Goal: Task Accomplishment & Management: Use online tool/utility

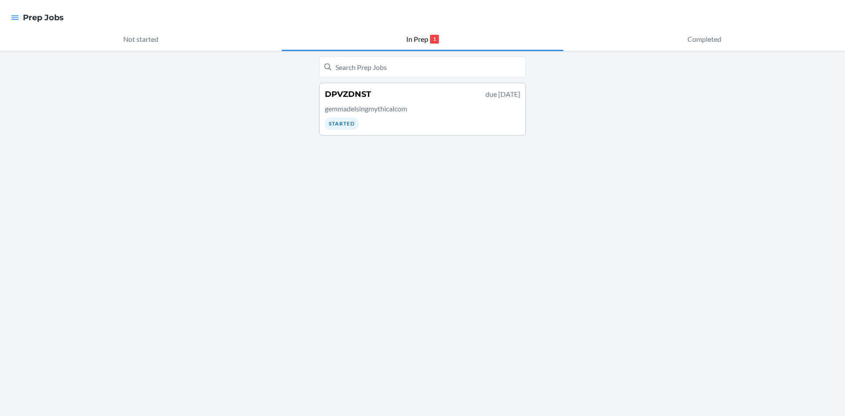
click at [408, 108] on p "gemmadelsingmythicalcom" at bounding box center [422, 108] width 195 height 11
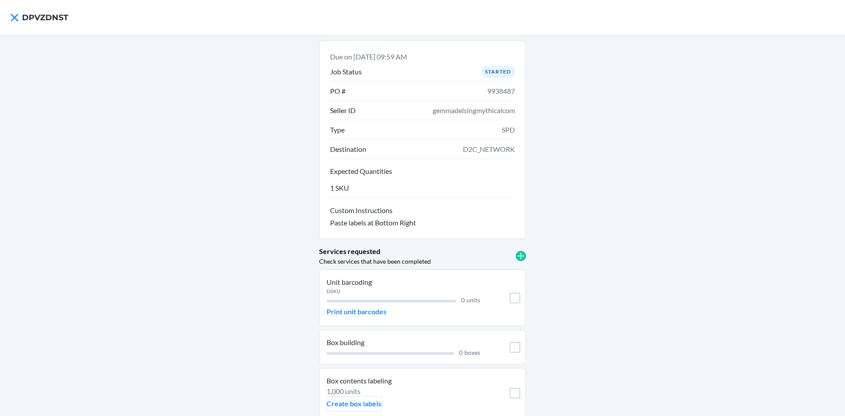
click at [352, 405] on p "Create box labels" at bounding box center [354, 403] width 55 height 11
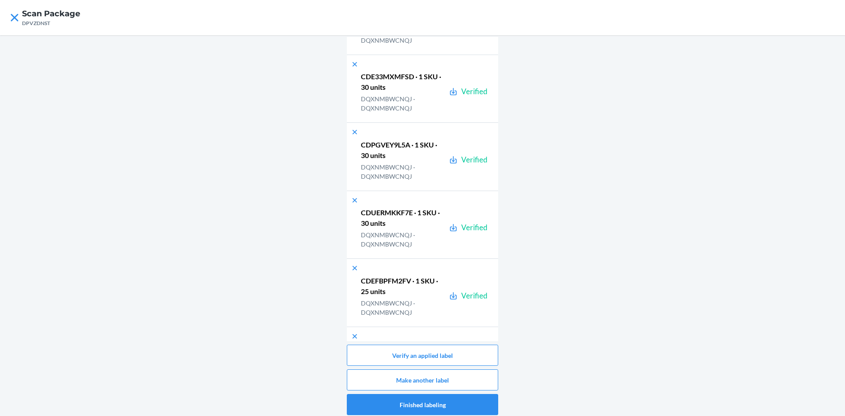
scroll to position [822, 0]
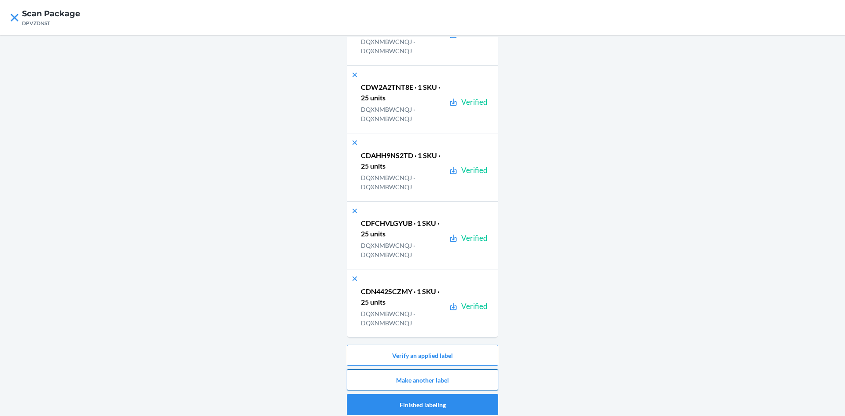
click at [435, 382] on button "Make another label" at bounding box center [422, 379] width 151 height 21
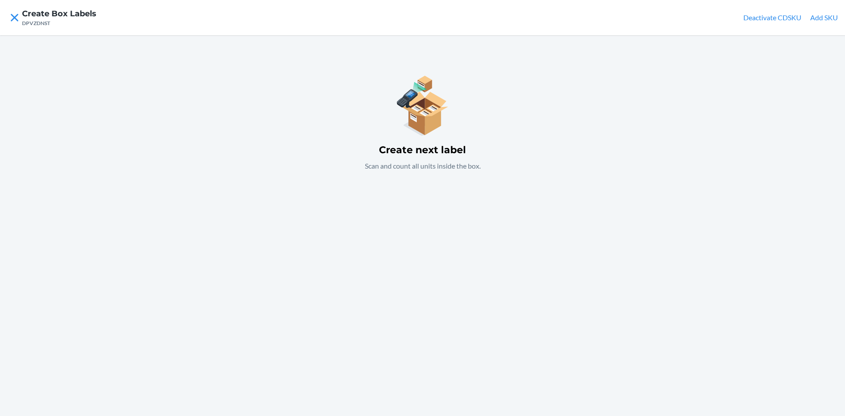
click at [830, 15] on button "Add SKU" at bounding box center [824, 17] width 28 height 11
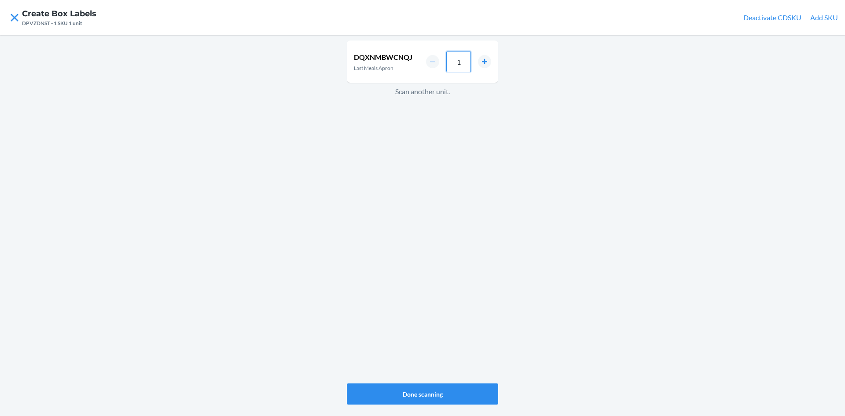
click at [460, 67] on input "1" at bounding box center [458, 61] width 25 height 21
type input "30"
click at [437, 392] on button "Done scanning" at bounding box center [422, 393] width 151 height 21
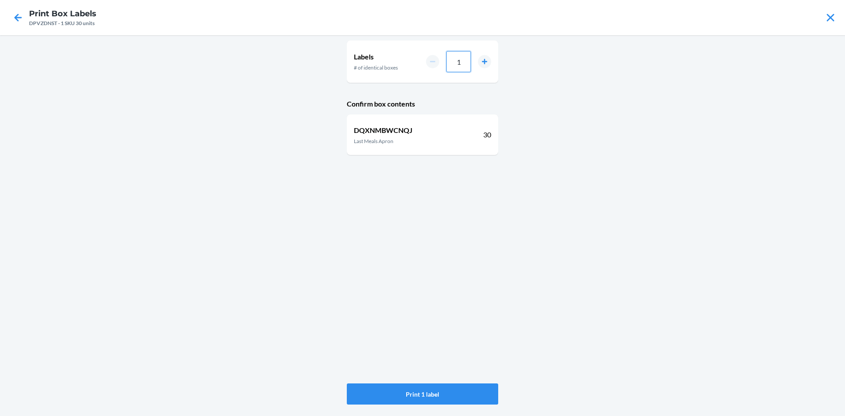
click at [460, 62] on input "1" at bounding box center [458, 61] width 25 height 21
type input "010"
click at [437, 391] on button "Print 10 labels" at bounding box center [422, 393] width 151 height 21
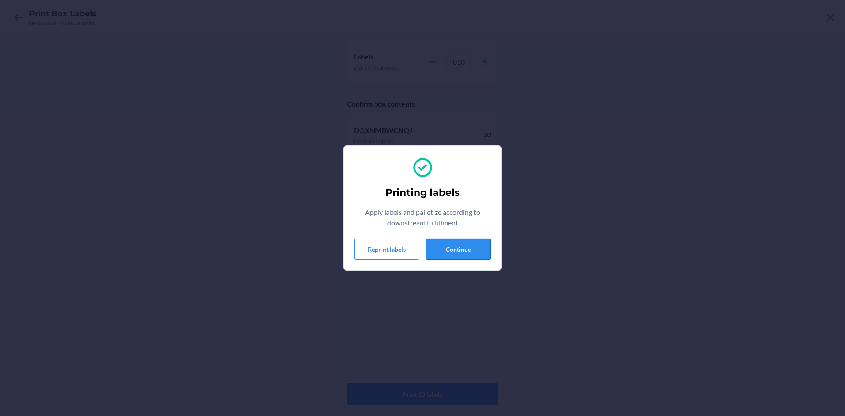
click at [470, 248] on button "Continue" at bounding box center [458, 249] width 65 height 21
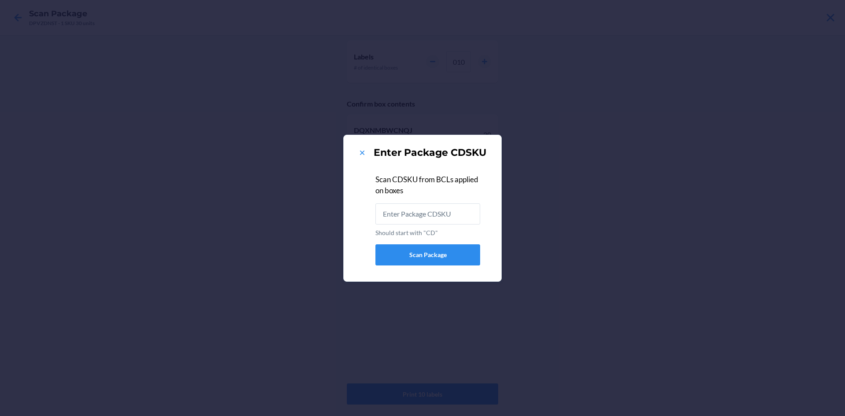
click at [445, 213] on input "Should start with "CD"" at bounding box center [427, 213] width 105 height 21
type input "CDSHQCALFMM"
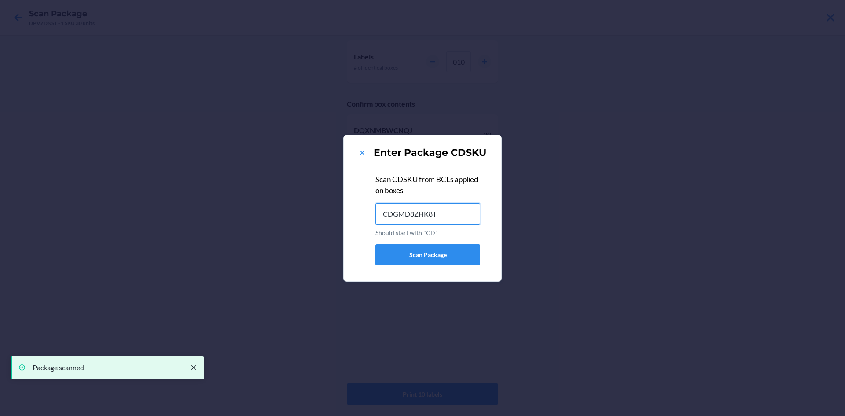
type input "CDGMD8ZHK8T"
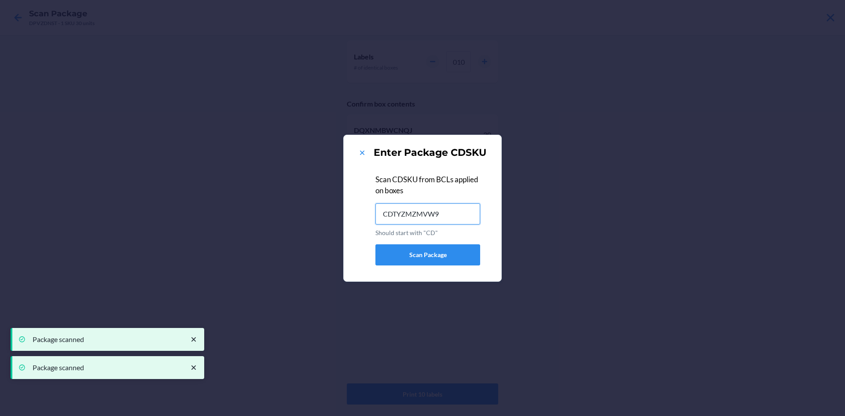
type input "CDTYZMZMVW9"
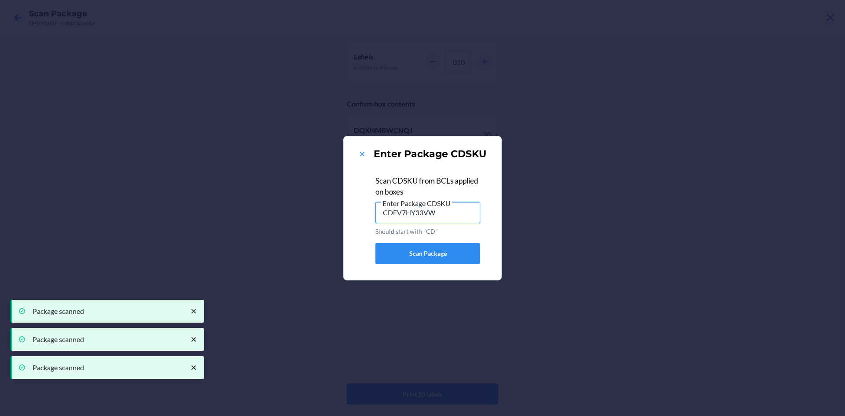
type input "CDFV7HY33VW"
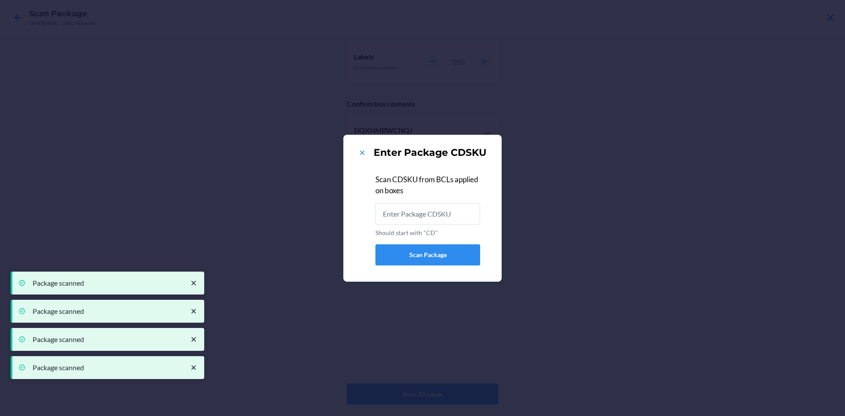
type input "CDMMCAKRY63"
type input "CD49SUXLGAG"
type input "CDE79HAPGSM"
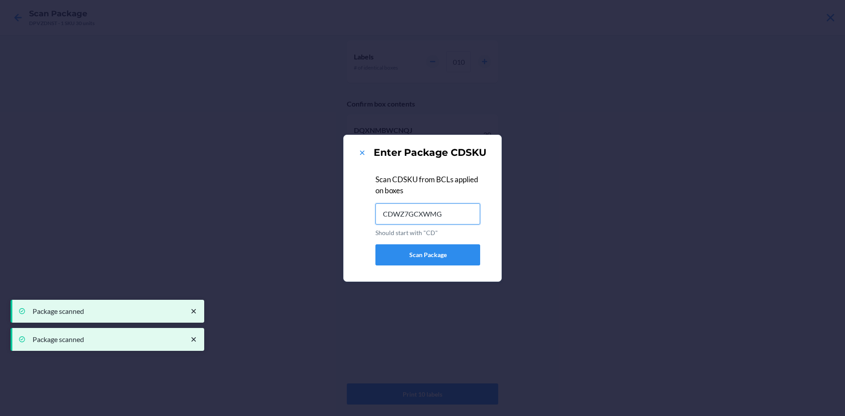
type input "CDWZ7GCXWMG"
type input "CDPKJW62XZD"
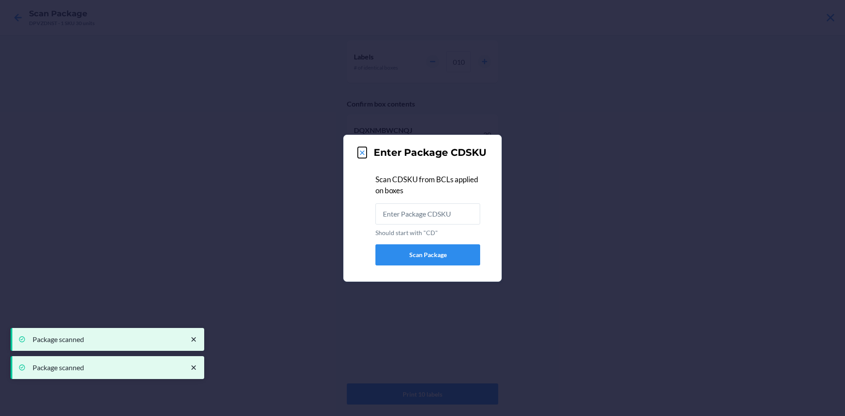
click at [360, 152] on icon at bounding box center [362, 152] width 9 height 9
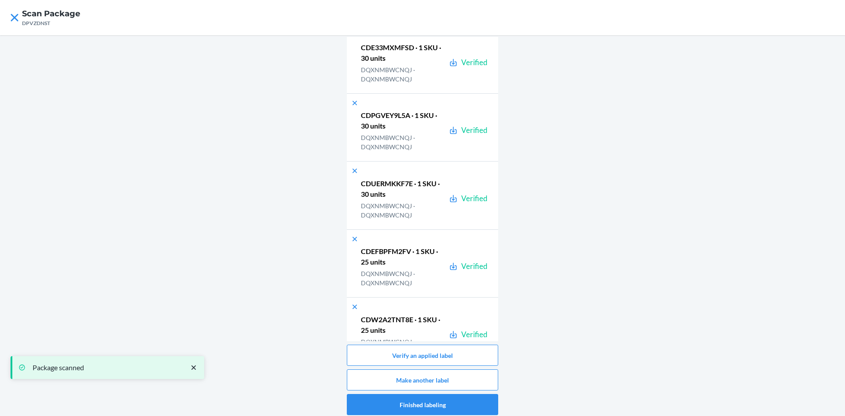
scroll to position [1502, 0]
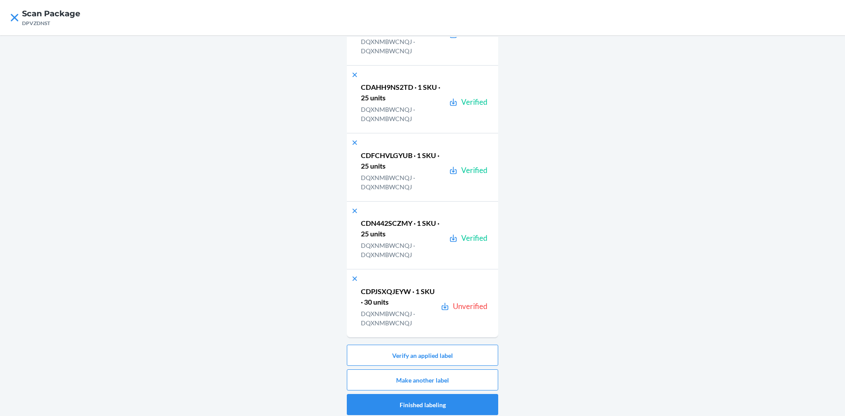
click at [383, 292] on p "CDPJSXQJEYW · 1 SKU · 30 units" at bounding box center [399, 296] width 76 height 21
copy p "CDPJSXQJEYW"
click at [440, 350] on button "Verify an applied label" at bounding box center [422, 355] width 151 height 21
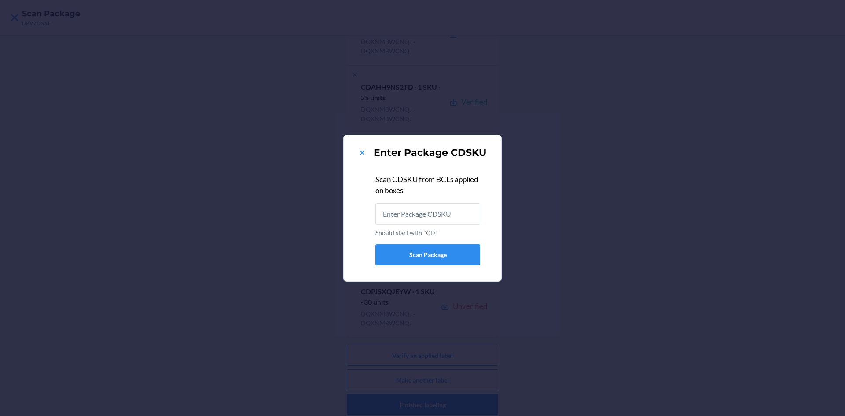
click at [430, 212] on input "Should start with "CD"" at bounding box center [427, 213] width 105 height 21
type input "CDPJSXQJEYW"
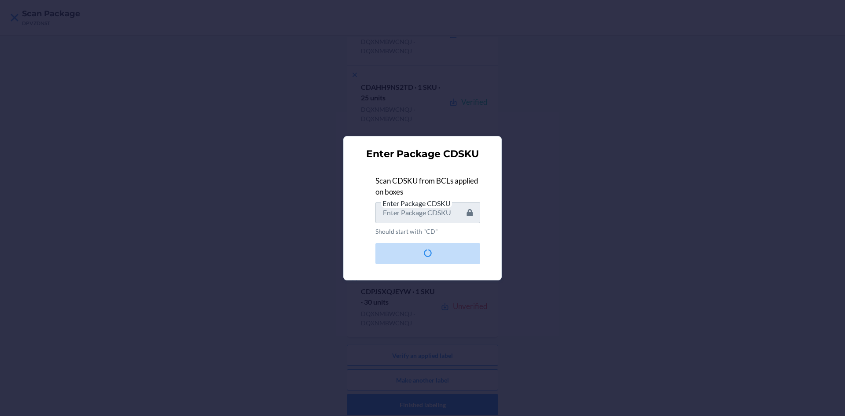
scroll to position [0, 0]
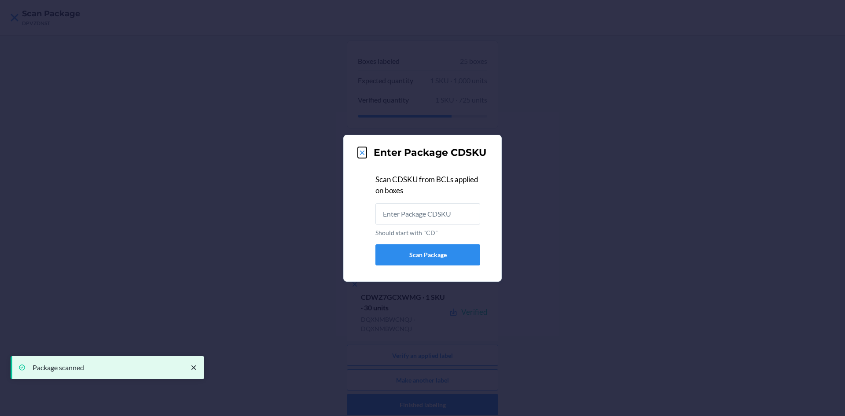
click at [361, 150] on icon at bounding box center [362, 152] width 9 height 9
